Goal: Task Accomplishment & Management: Use online tool/utility

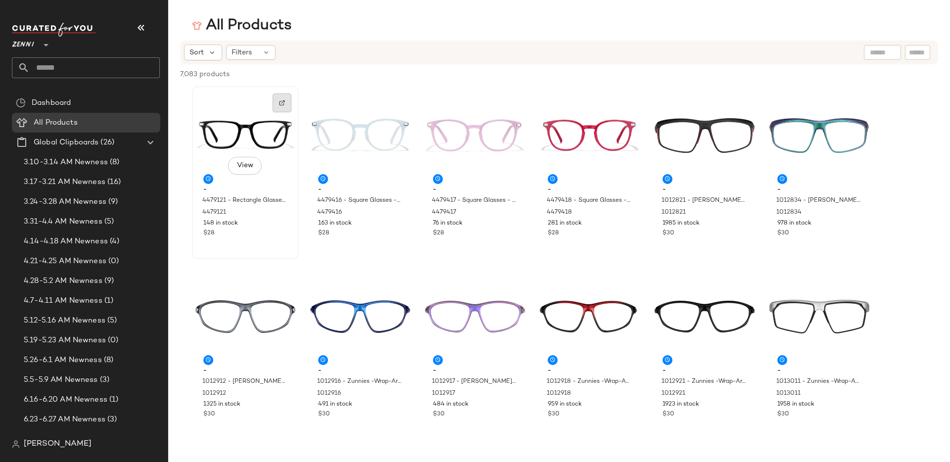
click at [285, 98] on div at bounding box center [282, 103] width 19 height 19
click at [400, 102] on div at bounding box center [397, 103] width 19 height 19
click at [517, 278] on div at bounding box center [511, 284] width 19 height 19
click at [286, 104] on div at bounding box center [282, 103] width 19 height 19
click at [397, 105] on div at bounding box center [397, 103] width 19 height 19
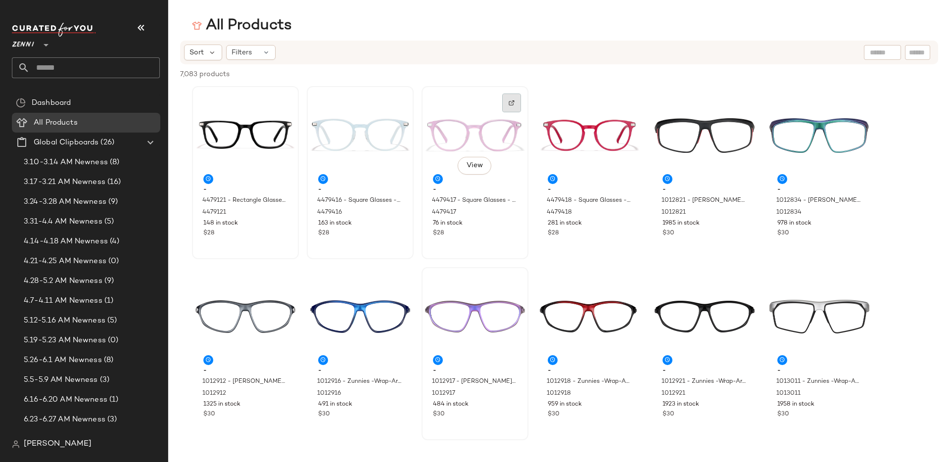
click at [521, 101] on div at bounding box center [511, 103] width 19 height 19
click at [629, 102] on img at bounding box center [627, 103] width 6 height 6
click at [749, 100] on div at bounding box center [741, 103] width 19 height 19
click at [862, 102] on div at bounding box center [856, 103] width 19 height 19
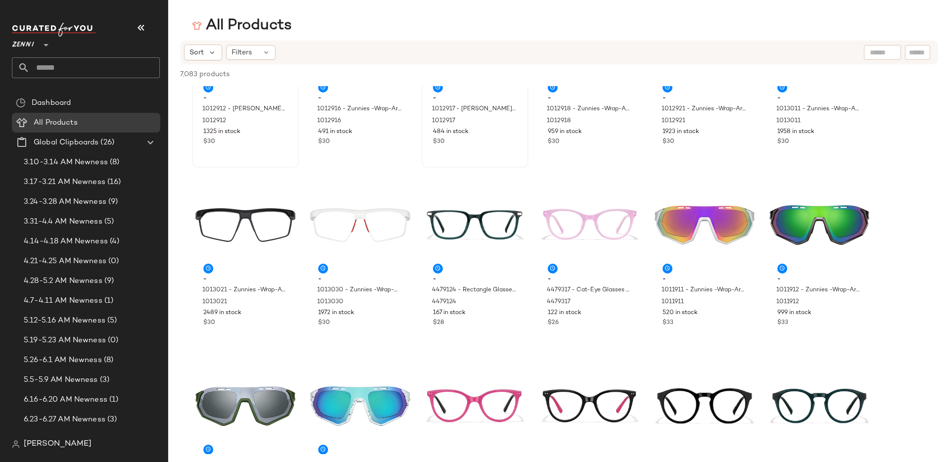
scroll to position [282, 0]
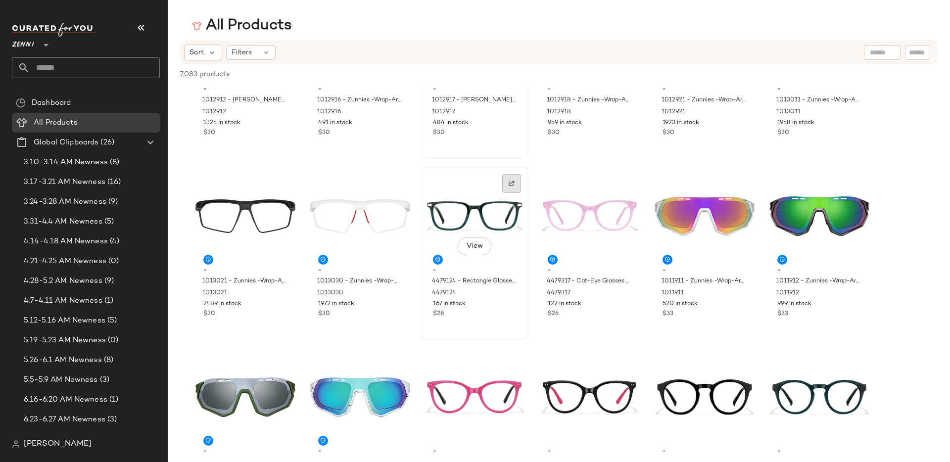
click at [511, 183] on img at bounding box center [512, 184] width 6 height 6
click at [629, 183] on img at bounding box center [627, 184] width 6 height 6
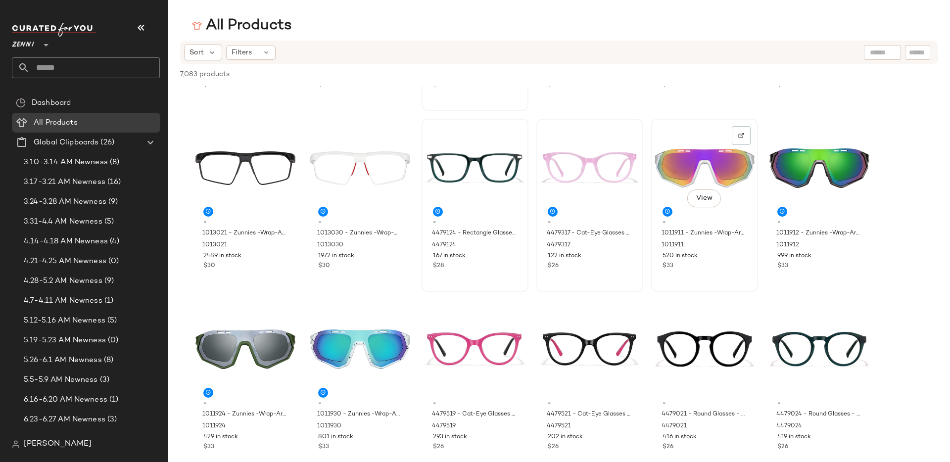
scroll to position [330, 0]
click at [749, 126] on div at bounding box center [741, 135] width 19 height 19
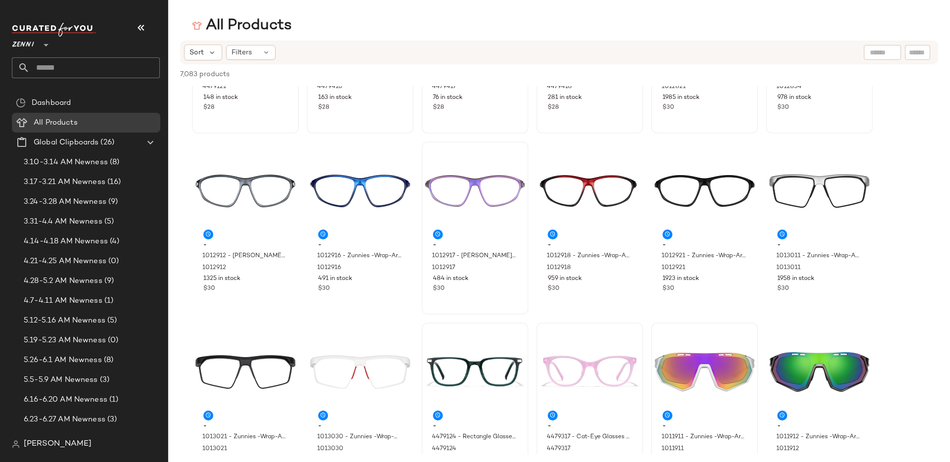
scroll to position [0, 0]
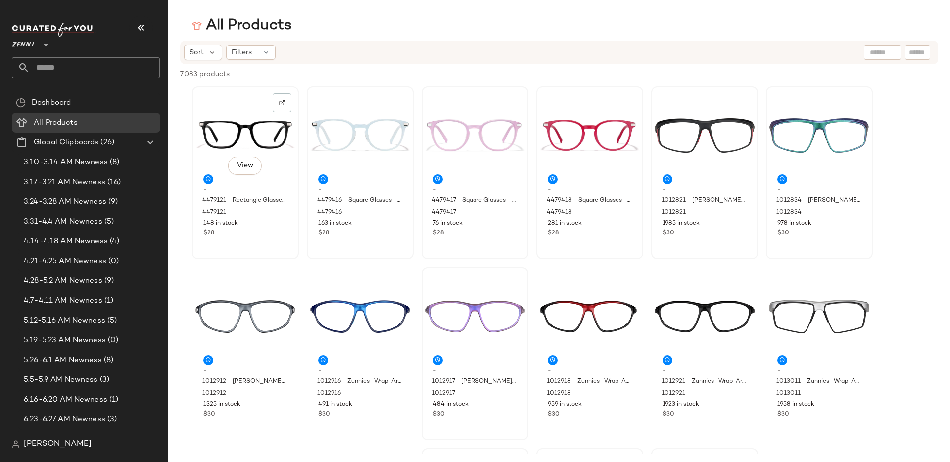
click at [298, 101] on div "View - 4479121 - Rectangle Glasses - Black - Acetate 4479121 148 in stock $28" at bounding box center [245, 172] width 107 height 173
click at [743, 66] on div "7,083 products • 1 selected Deselect All" at bounding box center [559, 75] width 782 height 22
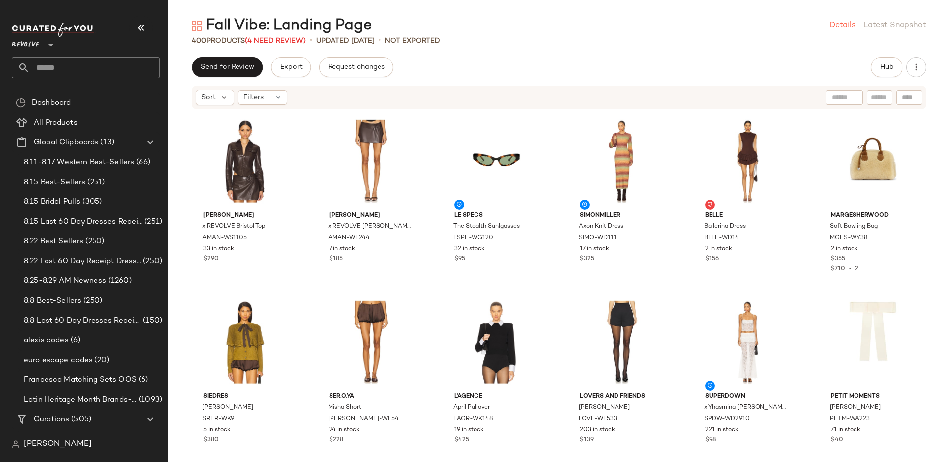
click at [837, 24] on link "Details" at bounding box center [843, 26] width 26 height 12
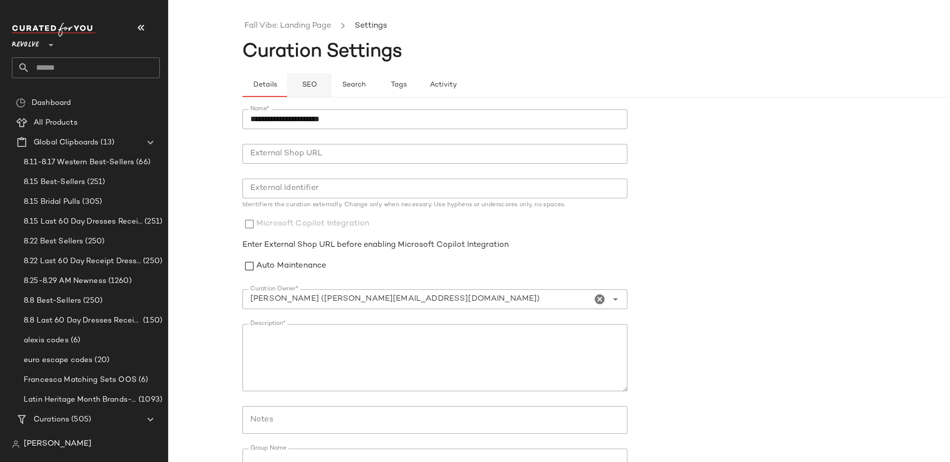
click at [318, 87] on button "SEO" at bounding box center [309, 85] width 45 height 24
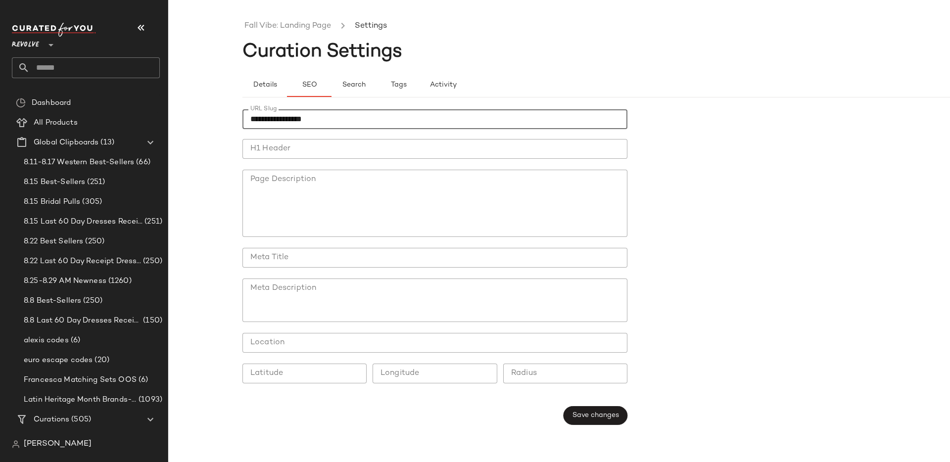
type input "**********"
click at [281, 150] on input "H1 Header" at bounding box center [435, 149] width 385 height 20
type input "*"
type input "**********"
click at [584, 416] on span "Save changes" at bounding box center [595, 416] width 47 height 8
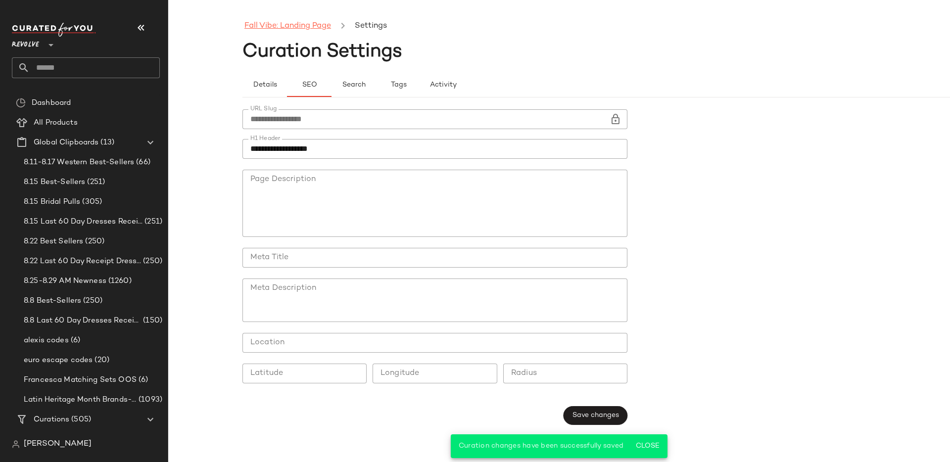
click at [282, 26] on link "Fall Vibe: Landing Page" at bounding box center [288, 26] width 87 height 13
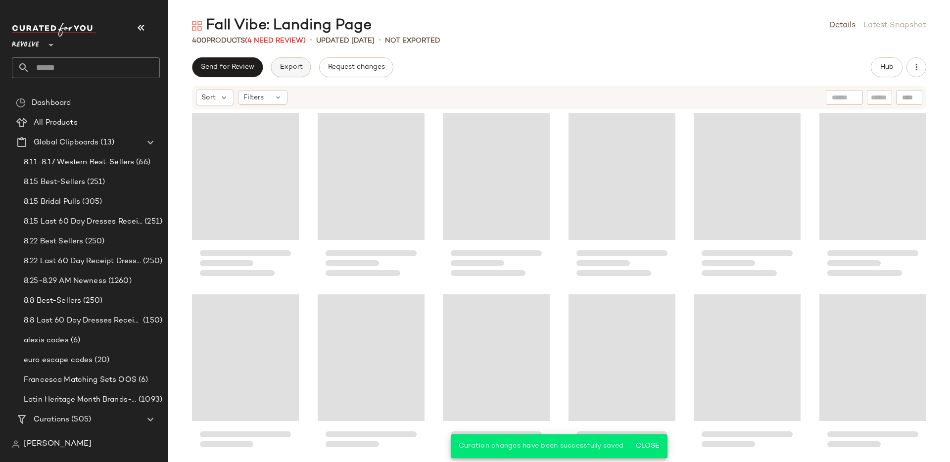
click at [293, 74] on button "Export" at bounding box center [291, 67] width 40 height 20
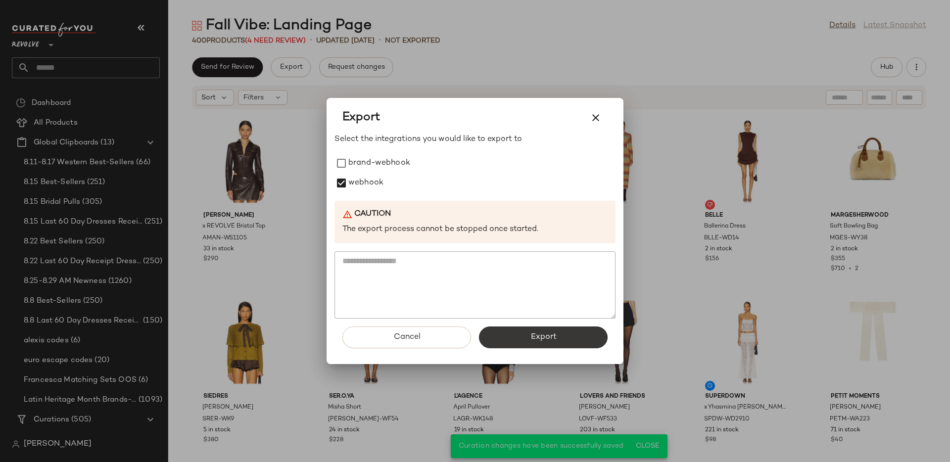
click at [516, 341] on button "Export" at bounding box center [543, 338] width 129 height 22
